Goal: Navigation & Orientation: Find specific page/section

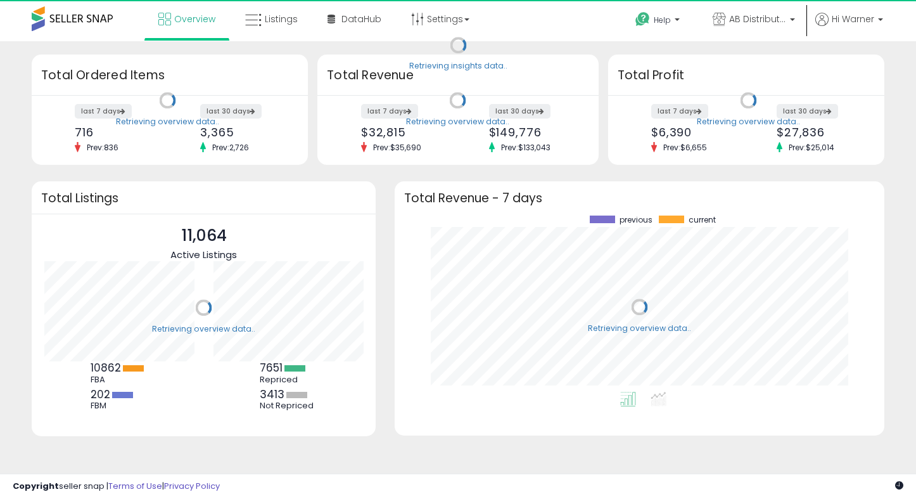
scroll to position [176, 464]
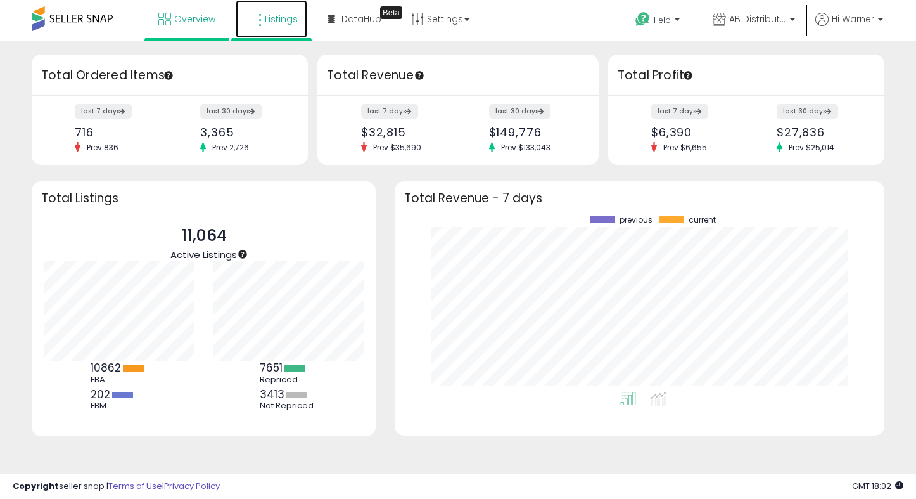
click at [267, 24] on span "Listings" at bounding box center [281, 19] width 33 height 13
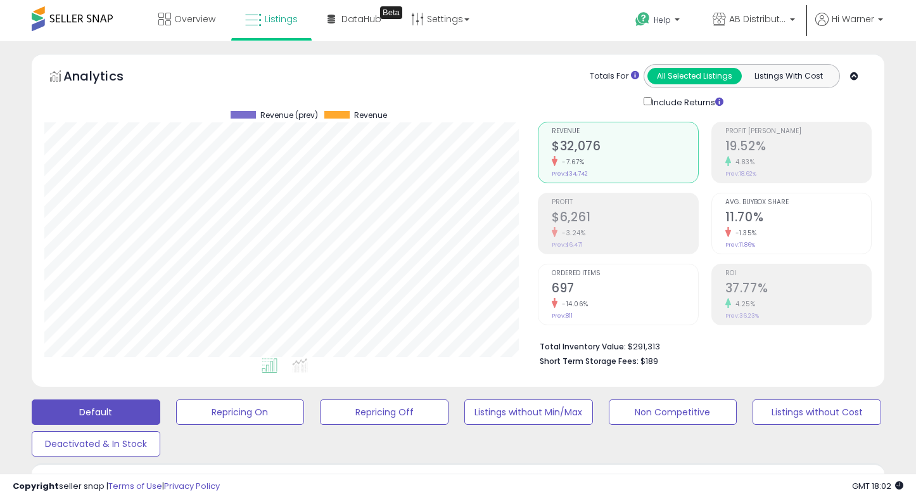
scroll to position [260, 494]
click at [264, 36] on link "Listings" at bounding box center [272, 19] width 72 height 38
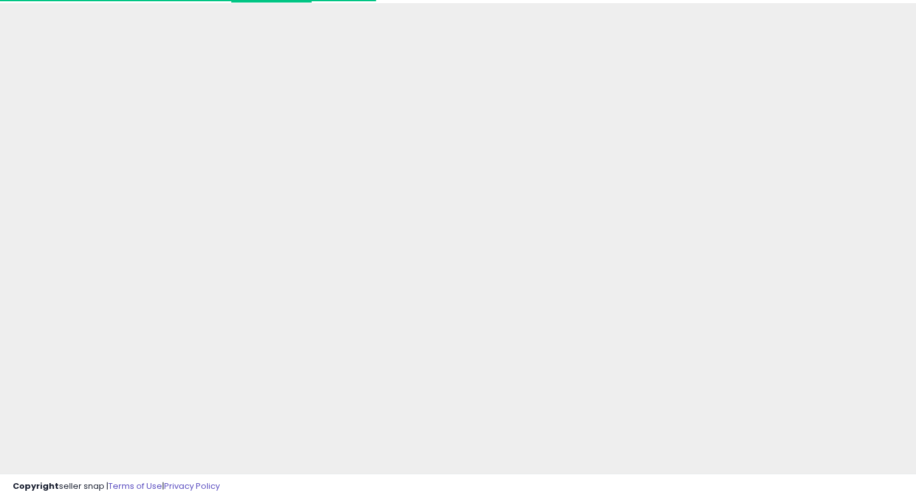
scroll to position [68, 0]
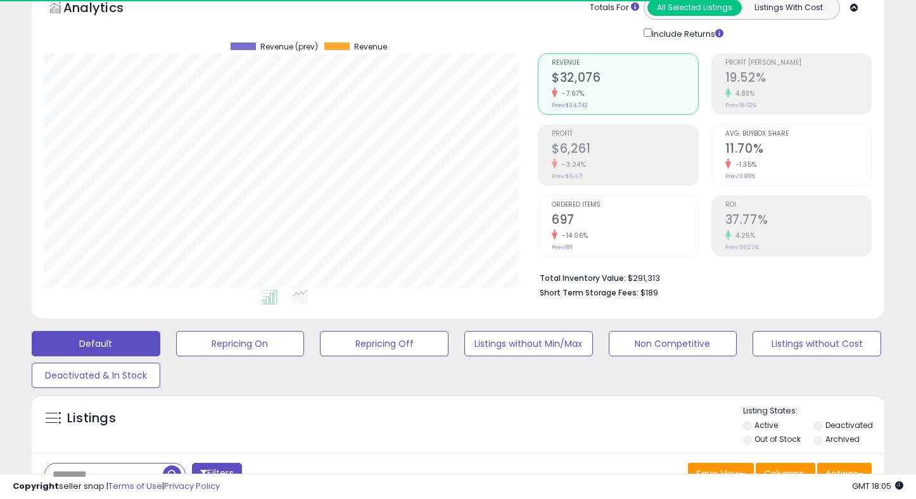
scroll to position [260, 494]
